Goal: Task Accomplishment & Management: Manage account settings

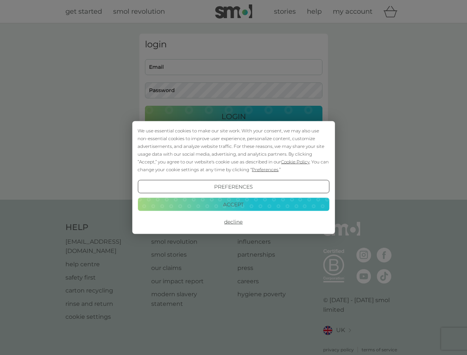
click at [295, 162] on span "Cookie Policy" at bounding box center [295, 162] width 28 height 6
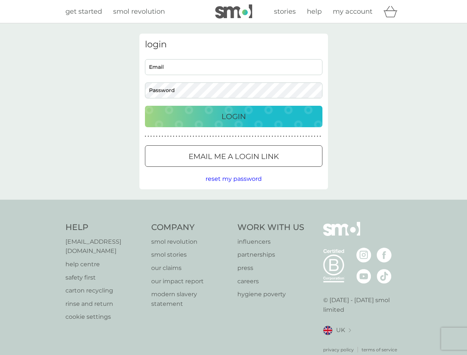
click at [264, 169] on div "login Email Password Login ● ● ● ● ● ● ● ● ● ● ● ● ● ● ● ● ● ● ● ● ● ● ● ● ● ● …" at bounding box center [233, 112] width 189 height 156
click at [233, 187] on div "login Email Password Login ● ● ● ● ● ● ● ● ● ● ● ● ● ● ● ● ● ● ● ● ● ● ● ● ● ● …" at bounding box center [233, 112] width 189 height 156
click at [233, 222] on div "Help [EMAIL_ADDRESS][DOMAIN_NAME] help centre safety first carton recycling rin…" at bounding box center [233, 287] width 337 height 131
click at [233, 204] on div "Help [EMAIL_ADDRESS][DOMAIN_NAME] help centre safety first carton recycling rin…" at bounding box center [233, 288] width 467 height 176
